Goal: Check status: Check status

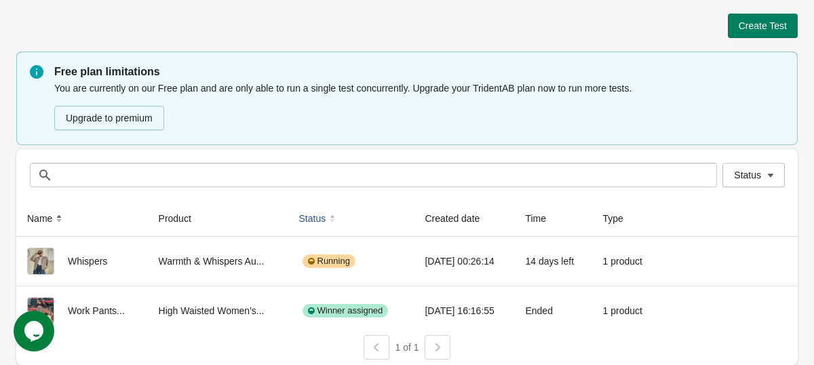
scroll to position [5, 0]
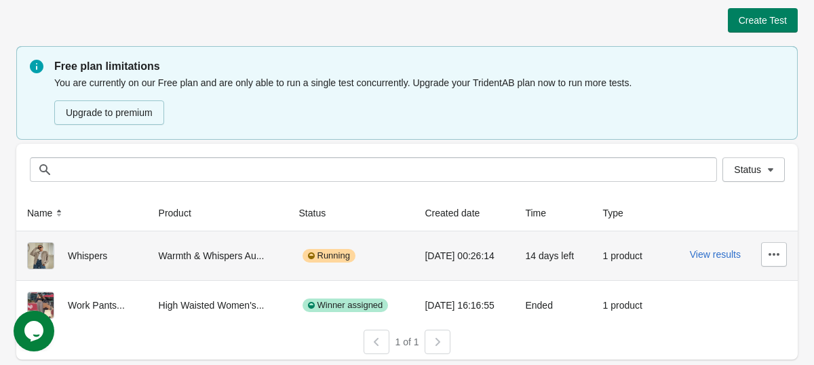
click at [236, 259] on div "Warmth & Whispers Au..." at bounding box center [218, 255] width 119 height 27
drag, startPoint x: 107, startPoint y: 258, endPoint x: 119, endPoint y: 258, distance: 11.5
click at [107, 258] on div "Whispers" at bounding box center [82, 255] width 110 height 27
click at [716, 248] on div "View results" at bounding box center [728, 254] width 117 height 24
click at [715, 252] on button "View results" at bounding box center [715, 254] width 51 height 11
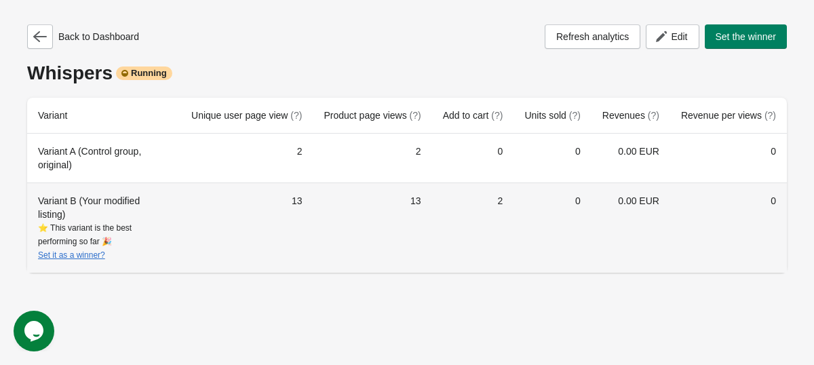
click at [521, 202] on td "0" at bounding box center [551, 227] width 77 height 90
click at [538, 202] on td "0" at bounding box center [551, 227] width 77 height 90
click at [506, 202] on td "2" at bounding box center [473, 227] width 82 height 90
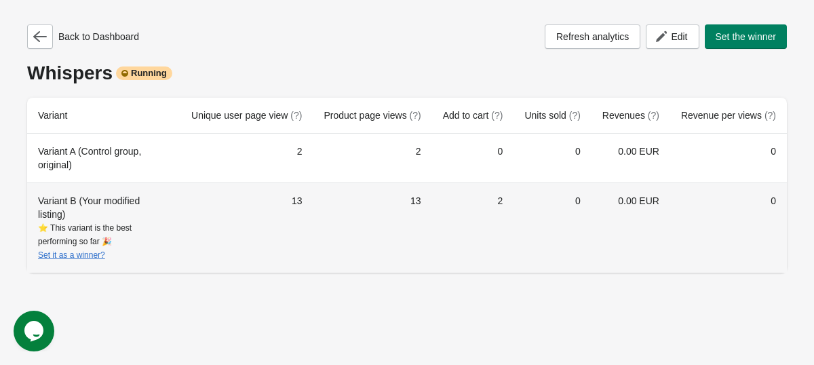
click at [506, 202] on td "2" at bounding box center [473, 227] width 82 height 90
click at [528, 218] on td "0" at bounding box center [551, 227] width 77 height 90
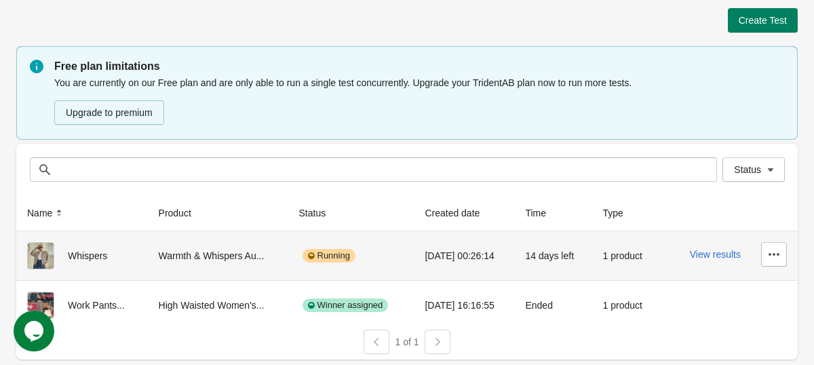
click at [716, 261] on div "View results" at bounding box center [728, 254] width 117 height 24
click at [716, 260] on div "View results" at bounding box center [728, 254] width 117 height 24
click at [716, 259] on button "View results" at bounding box center [715, 254] width 51 height 11
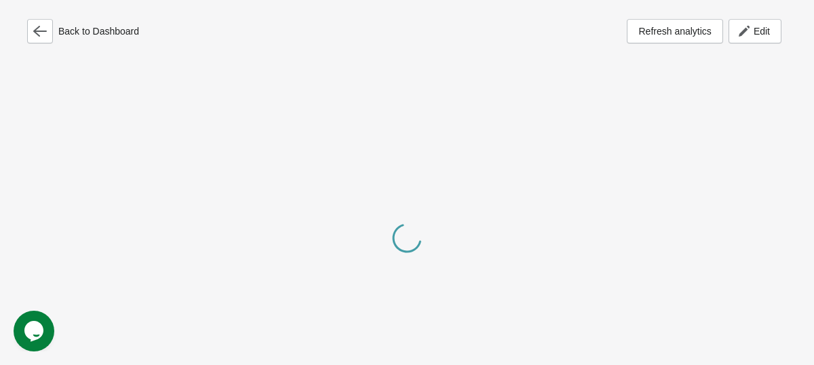
click at [716, 249] on div at bounding box center [407, 239] width 760 height 365
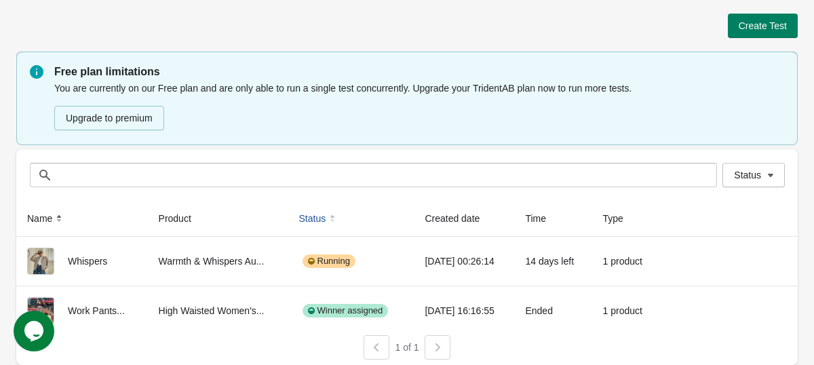
scroll to position [5, 0]
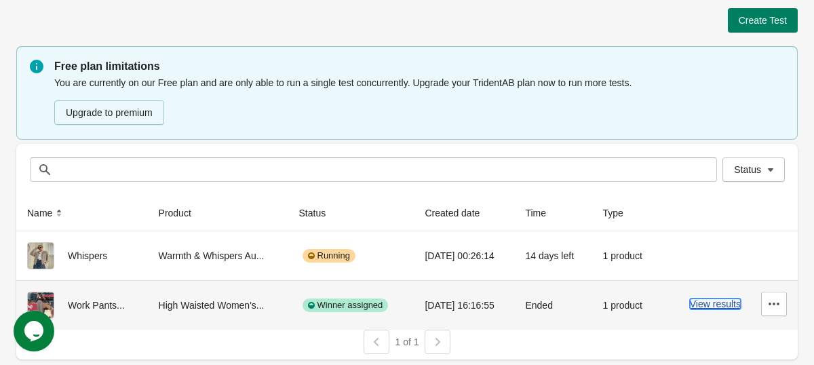
click at [707, 305] on button "View results" at bounding box center [715, 303] width 51 height 11
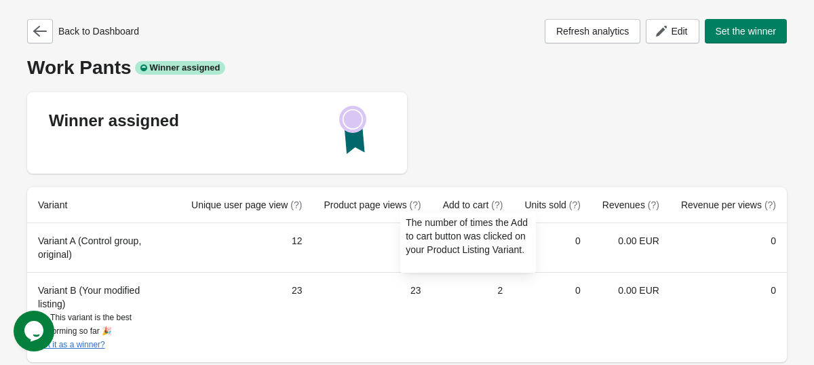
scroll to position [19, 0]
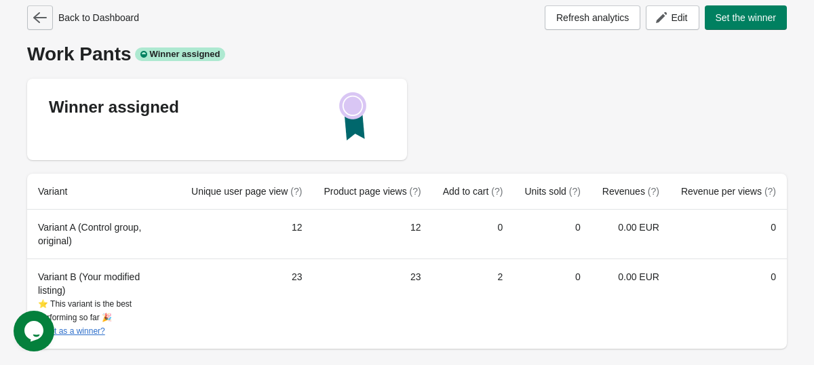
click at [31, 11] on button "button" at bounding box center [40, 17] width 26 height 24
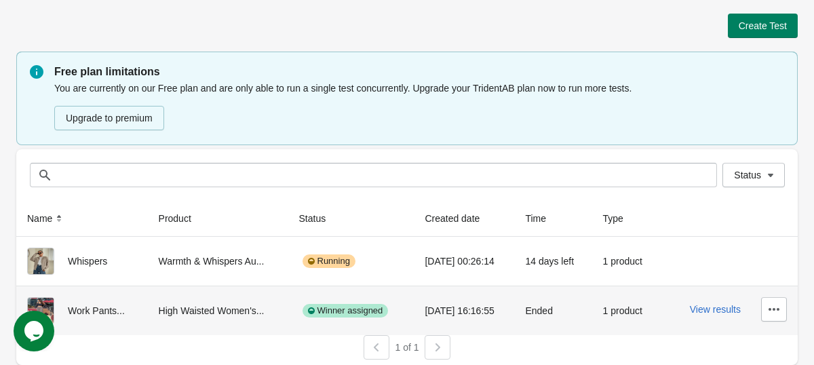
scroll to position [5, 0]
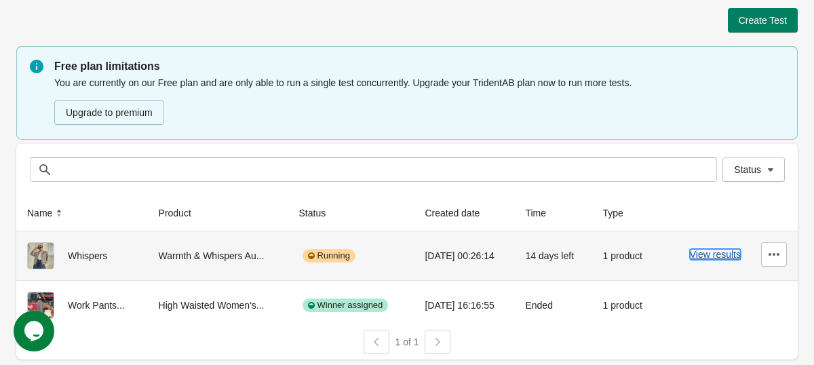
click at [733, 254] on button "View results" at bounding box center [715, 254] width 51 height 11
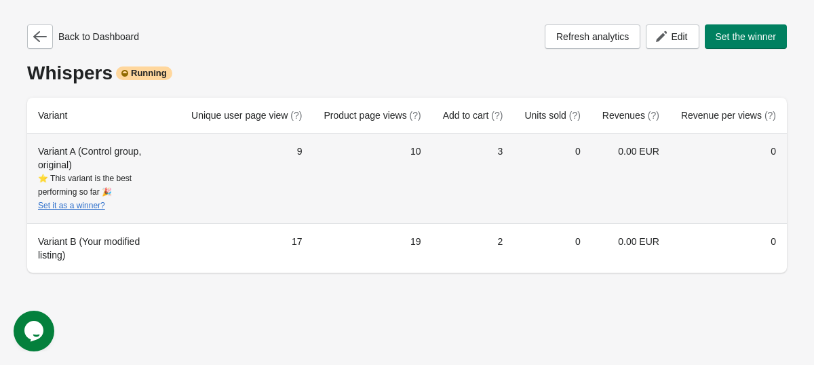
click at [496, 144] on td "3" at bounding box center [473, 179] width 82 height 90
click at [515, 172] on td "0" at bounding box center [551, 179] width 77 height 90
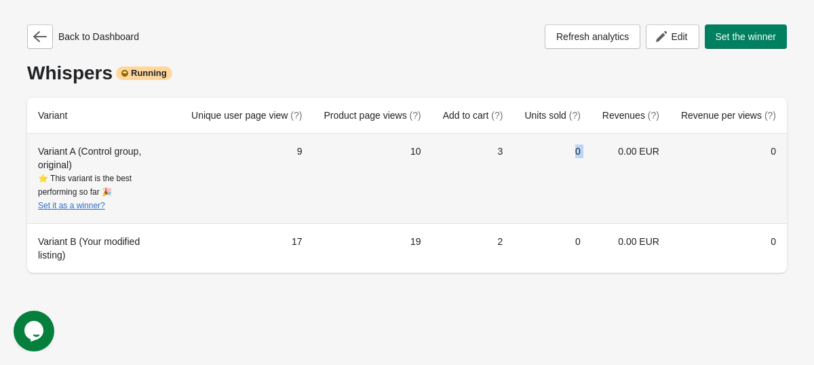
click at [527, 172] on td "0" at bounding box center [551, 179] width 77 height 90
